Goal: Book appointment/travel/reservation

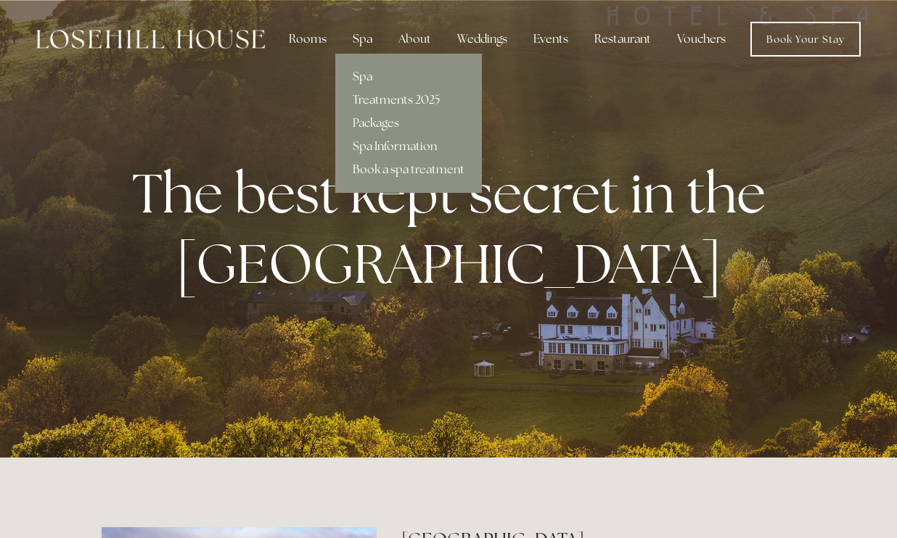
click at [364, 83] on link "Spa" at bounding box center [408, 76] width 147 height 23
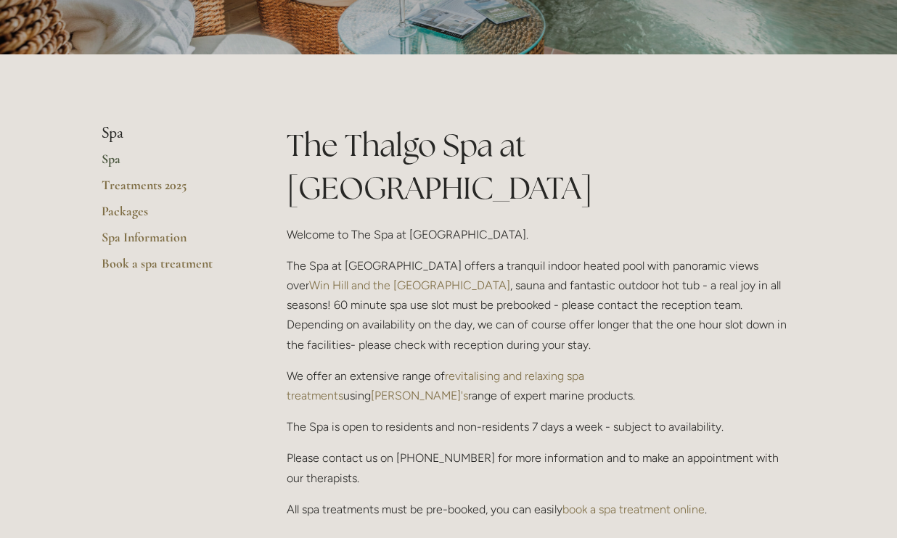
scroll to position [252, 0]
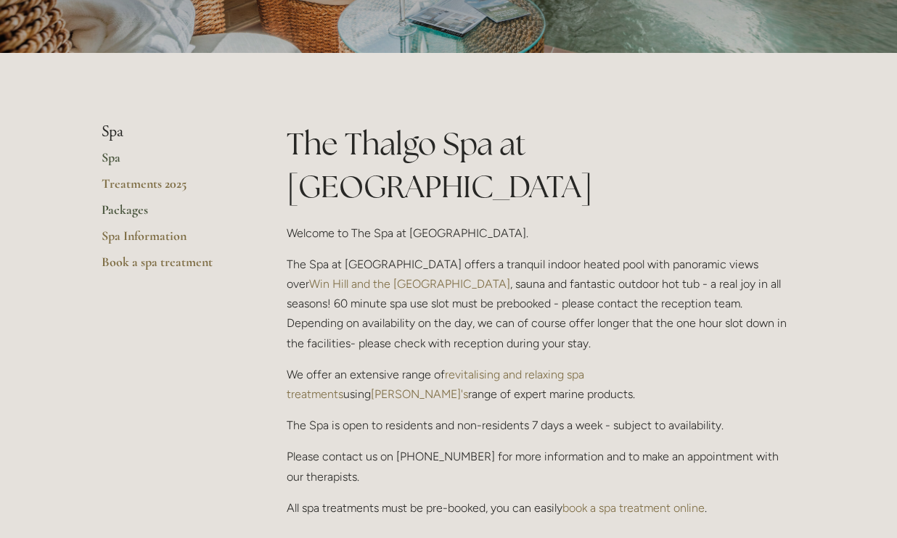
click at [128, 213] on link "Packages" at bounding box center [171, 215] width 139 height 26
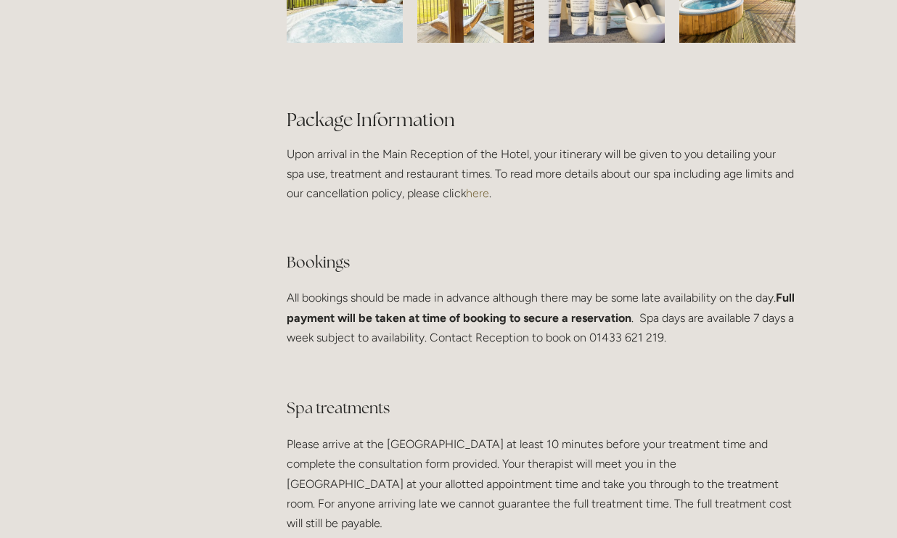
scroll to position [2402, 0]
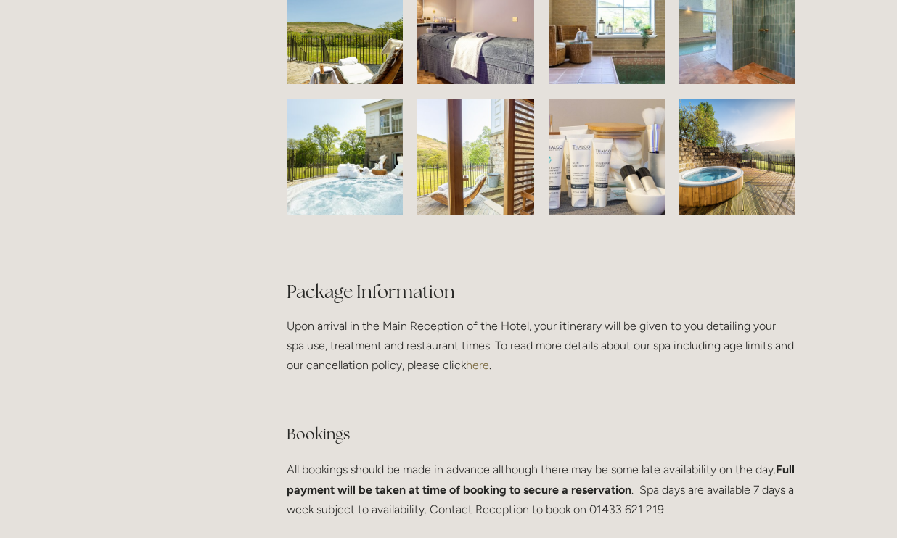
click at [364, 63] on img at bounding box center [344, 26] width 183 height 116
click at [486, 73] on img at bounding box center [475, 26] width 170 height 116
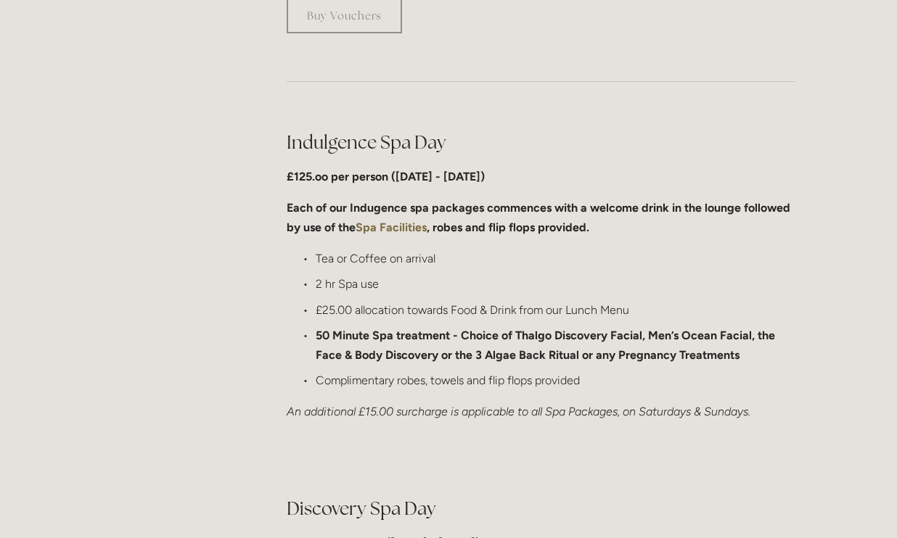
scroll to position [0, 0]
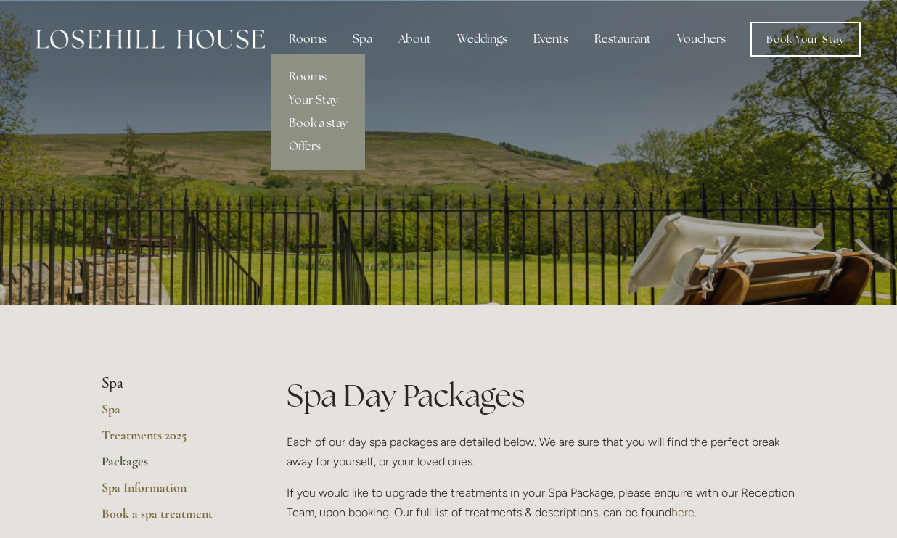
click at [318, 79] on link "Rooms" at bounding box center [318, 76] width 94 height 23
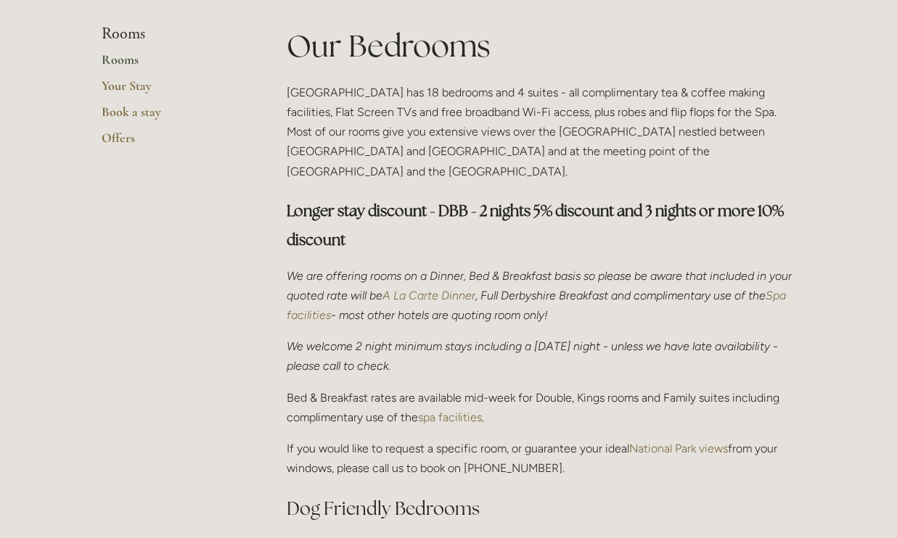
scroll to position [337, 0]
